Goal: Task Accomplishment & Management: Manage account settings

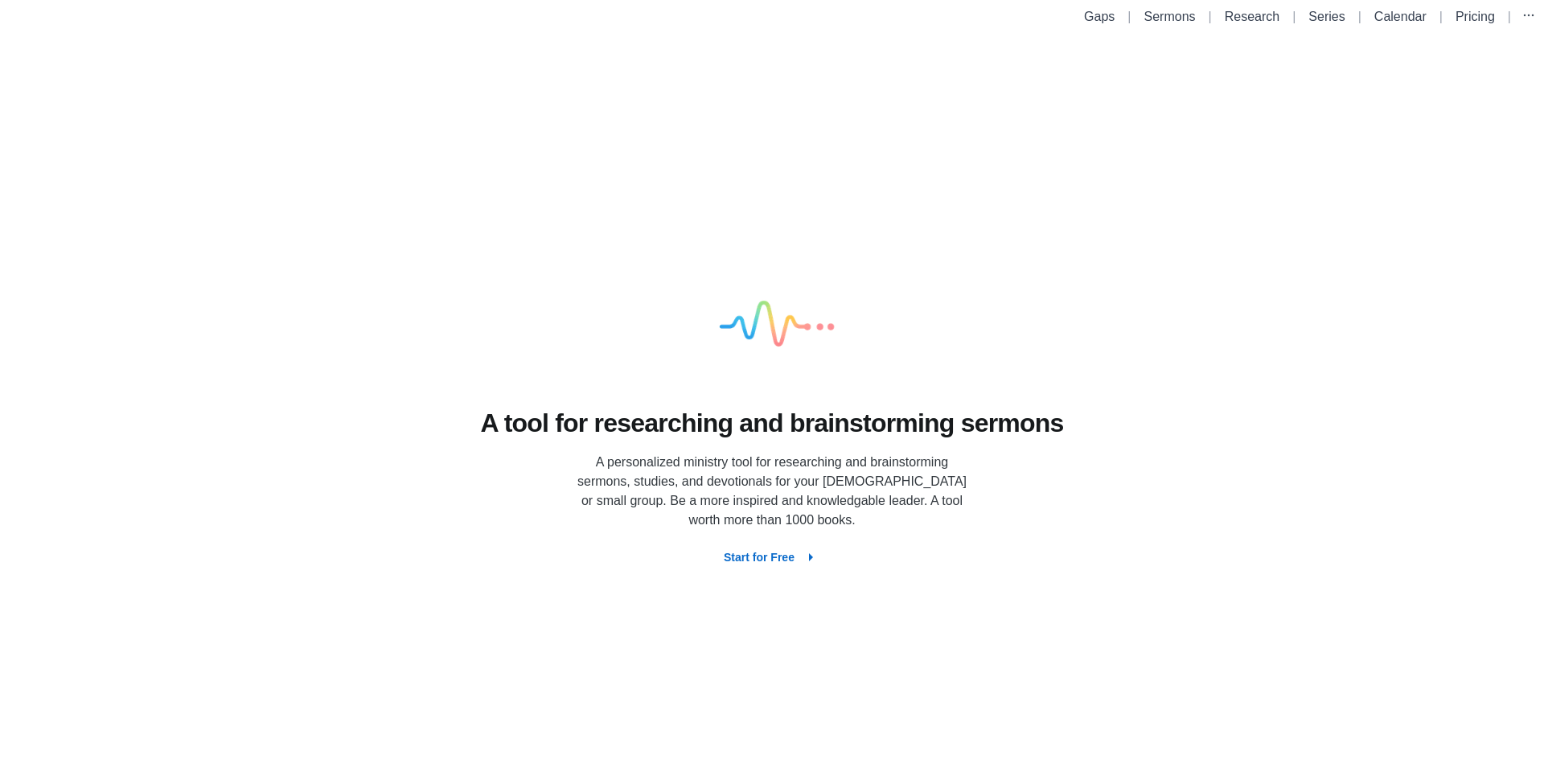
click at [1176, 24] on li "Sermons" at bounding box center [1170, 17] width 64 height 19
click at [1170, 20] on link "Sermons" at bounding box center [1169, 17] width 51 height 14
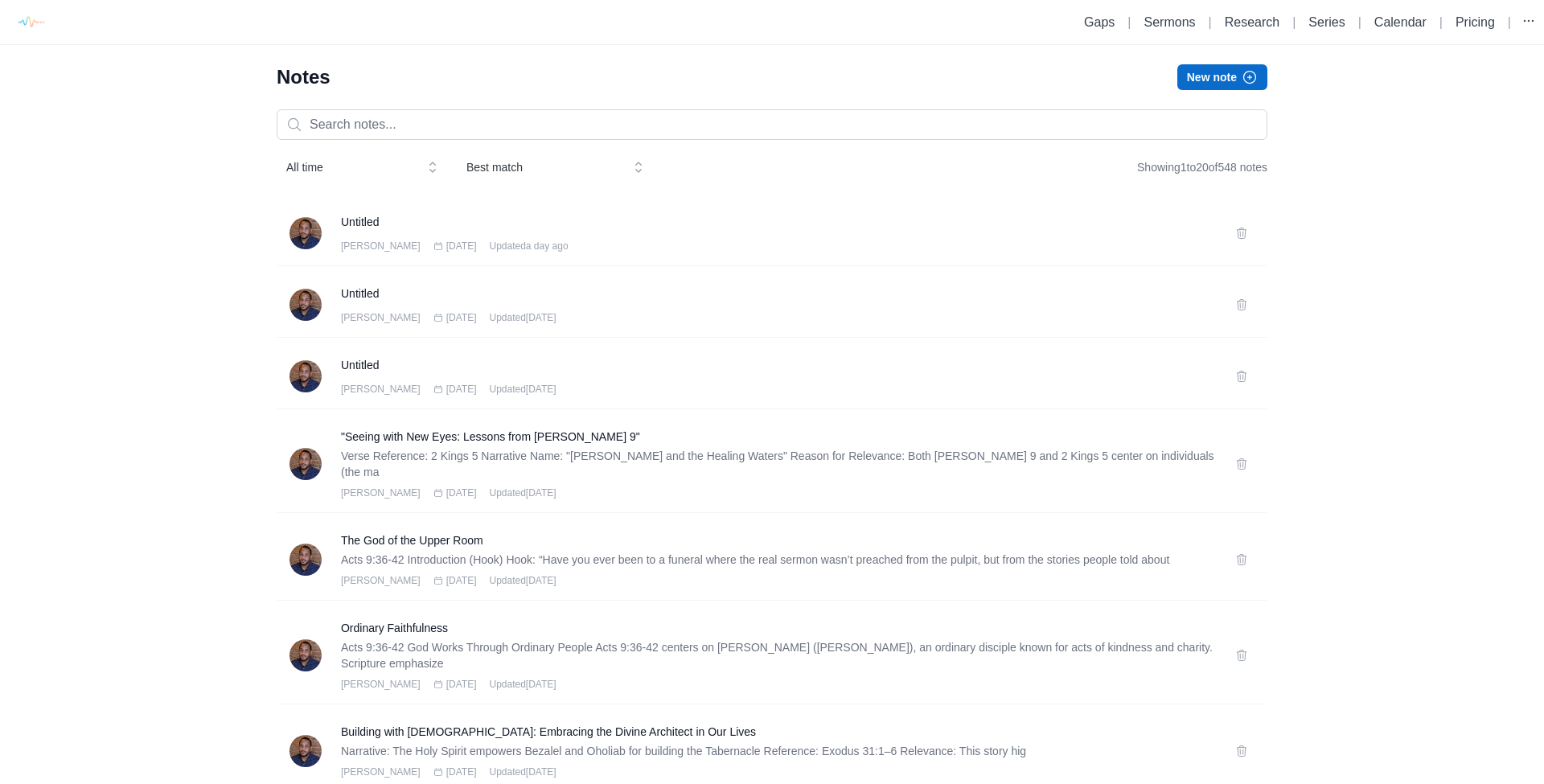
click at [352, 171] on span "All time" at bounding box center [350, 167] width 129 height 16
click at [518, 166] on div "All time All time Today This week This month This year Best match" at bounding box center [464, 166] width 376 height 29
click at [518, 166] on span "Best match" at bounding box center [543, 167] width 154 height 16
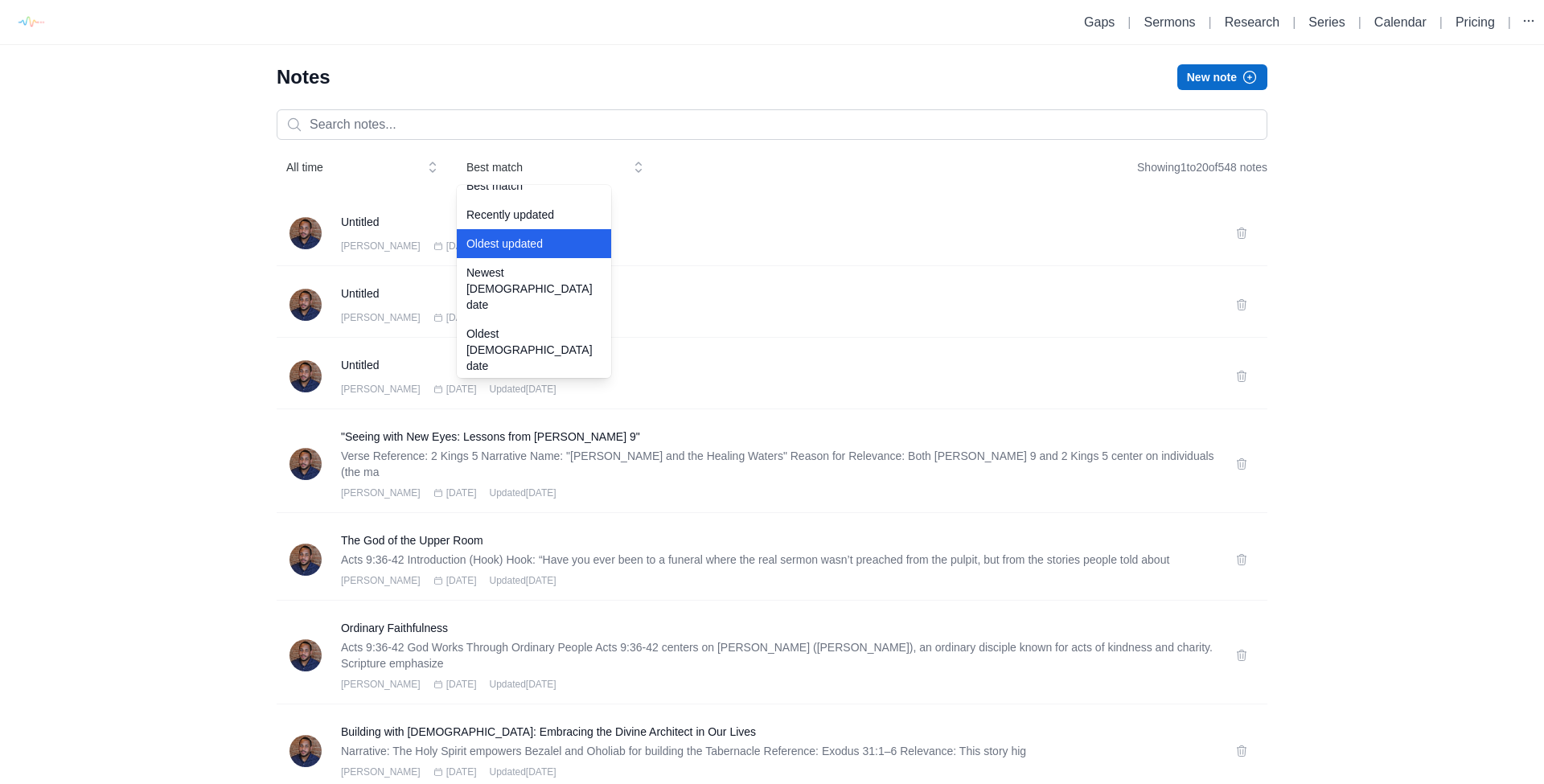
scroll to position [16, 0]
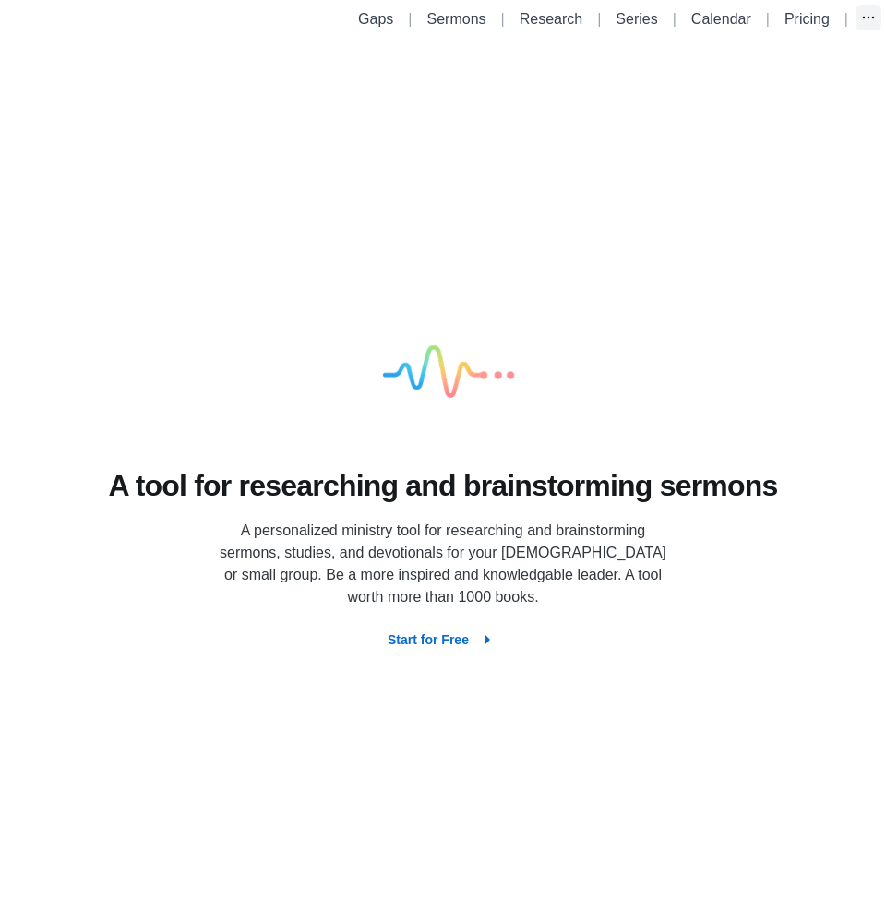
click at [869, 10] on icon "button" at bounding box center [868, 17] width 18 height 18
click at [737, 86] on link "Account settings" at bounding box center [778, 94] width 207 height 33
click at [733, 90] on link "Account settings" at bounding box center [778, 94] width 207 height 33
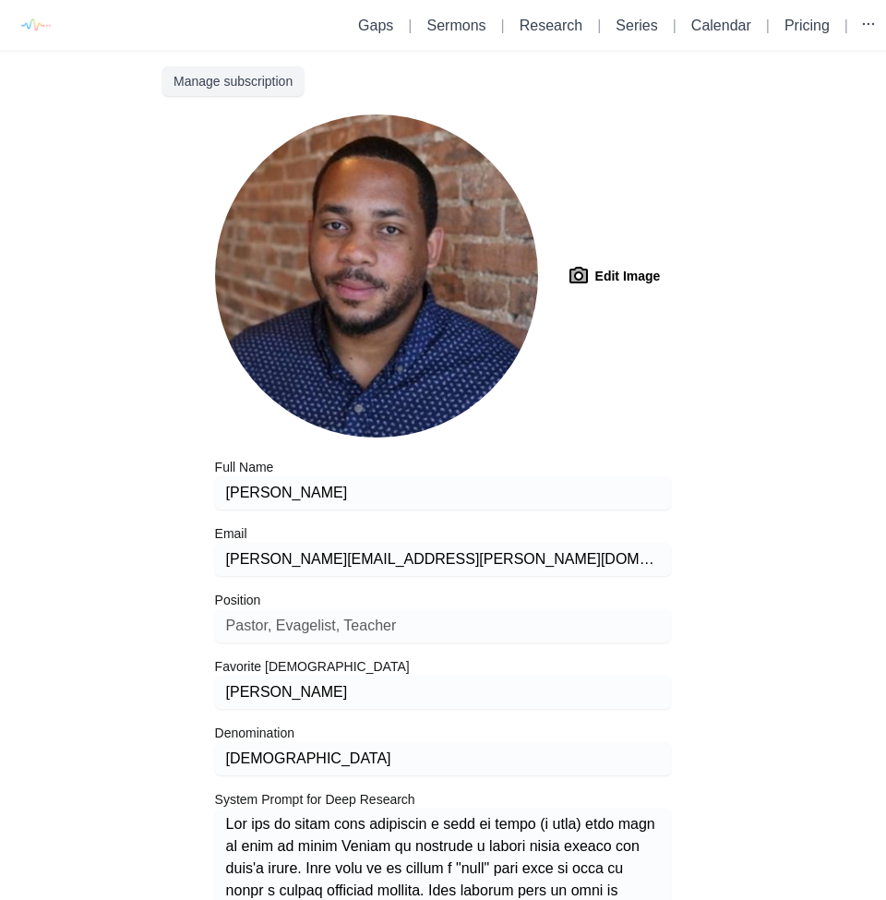
type input "niv"
